Goal: Task Accomplishment & Management: Use online tool/utility

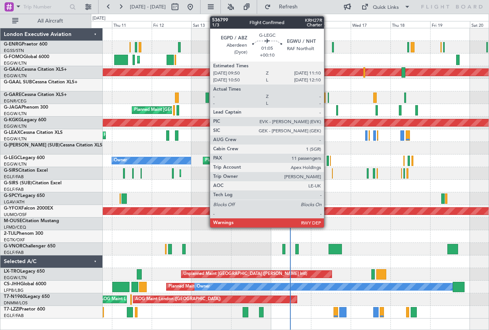
click at [327, 159] on div at bounding box center [328, 160] width 2 height 10
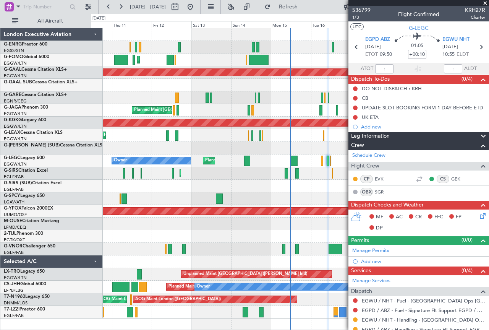
click at [485, 2] on span at bounding box center [485, 3] width 8 height 7
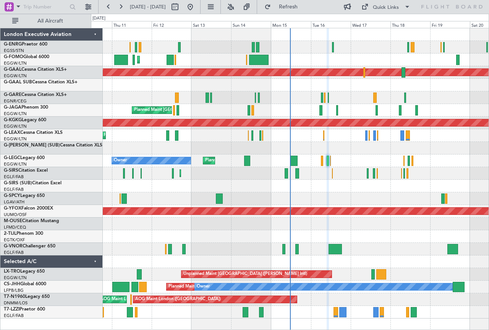
type input "0"
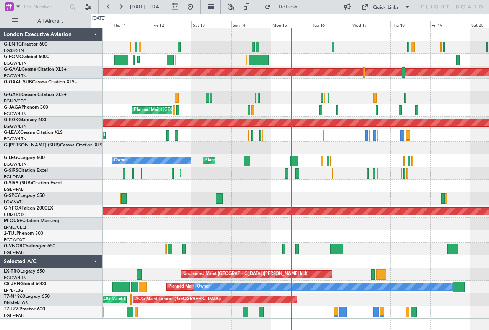
drag, startPoint x: 67, startPoint y: 208, endPoint x: 23, endPoint y: 180, distance: 52.0
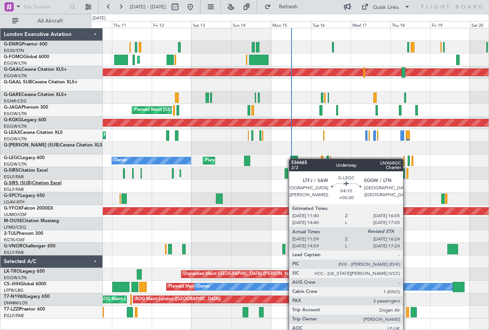
click at [293, 159] on div at bounding box center [294, 160] width 8 height 10
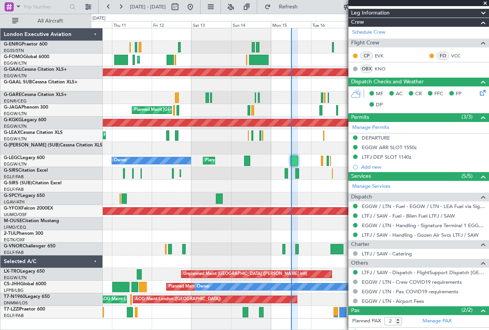
scroll to position [136, 0]
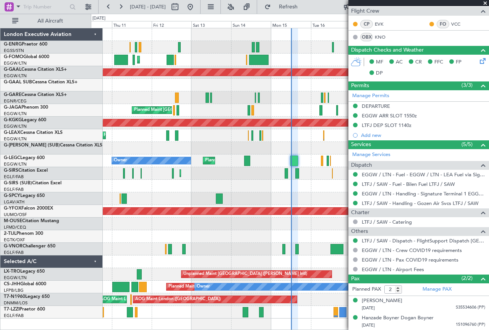
click at [484, 3] on span at bounding box center [485, 3] width 8 height 7
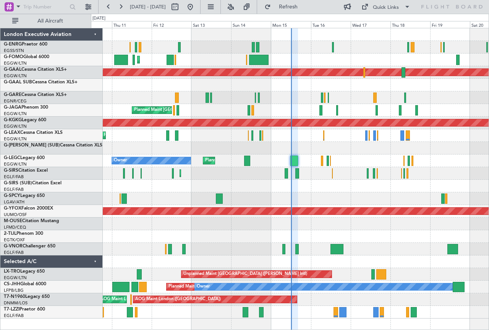
type input "0"
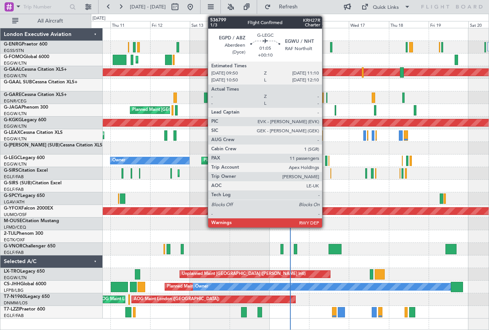
click at [325, 157] on div at bounding box center [326, 160] width 2 height 10
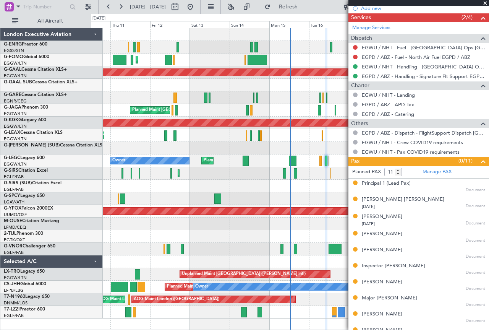
scroll to position [252, 0]
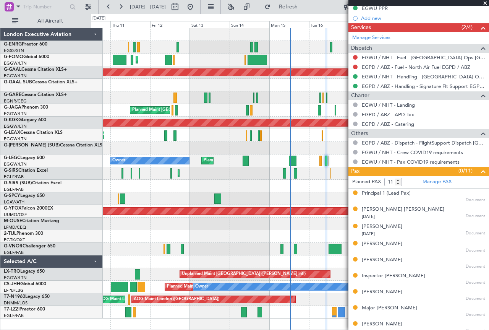
click at [486, 2] on span at bounding box center [485, 3] width 8 height 7
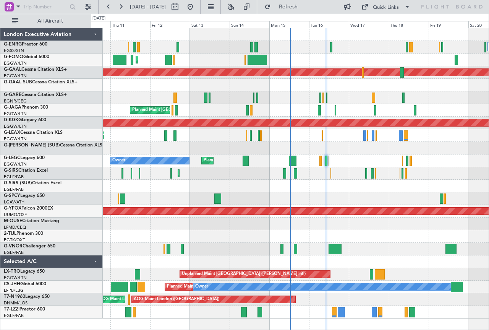
type input "0"
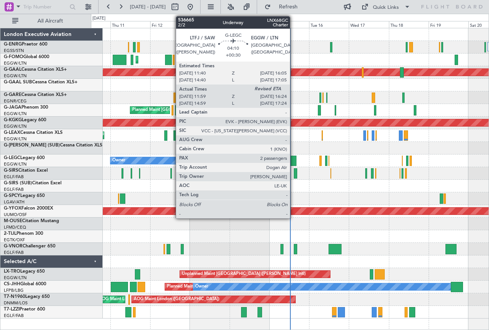
click at [293, 157] on div at bounding box center [293, 160] width 8 height 10
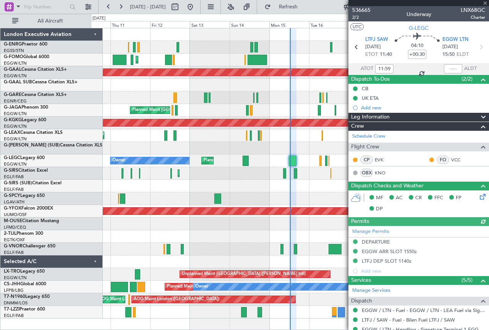
click at [484, 3] on div at bounding box center [418, 3] width 141 height 6
click at [485, 2] on span at bounding box center [485, 3] width 8 height 7
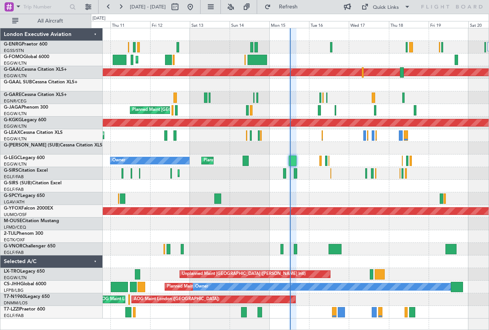
type input "0"
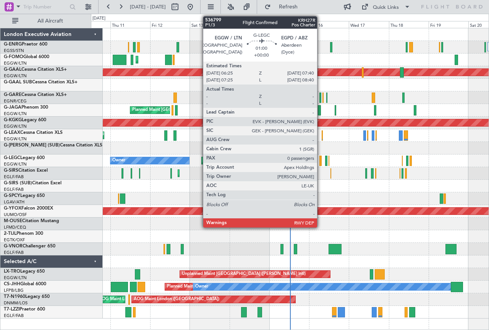
click at [320, 157] on div at bounding box center [320, 160] width 2 height 10
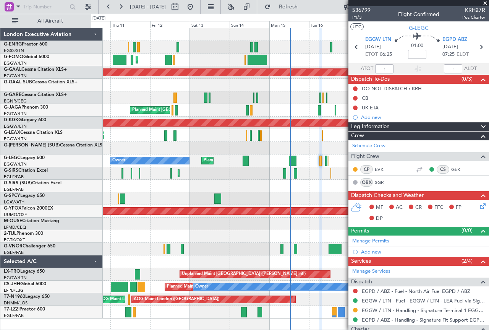
click at [486, 3] on span at bounding box center [485, 3] width 8 height 7
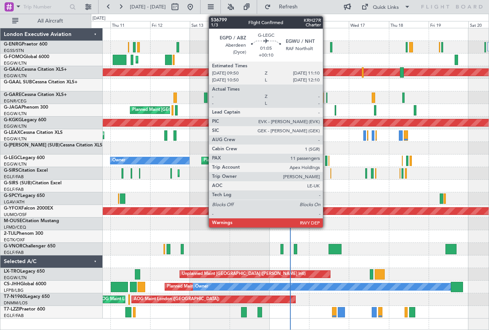
click at [326, 162] on div at bounding box center [326, 160] width 2 height 10
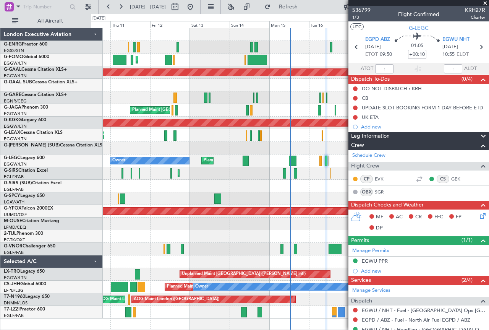
click at [486, 3] on span at bounding box center [485, 3] width 8 height 7
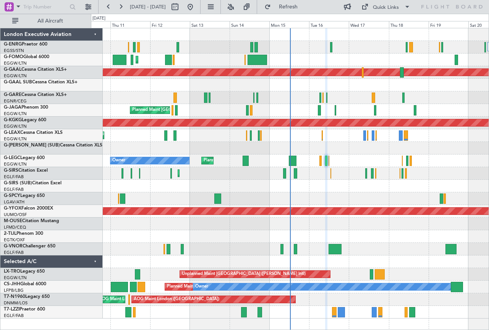
type input "0"
